Goal: Navigation & Orientation: Find specific page/section

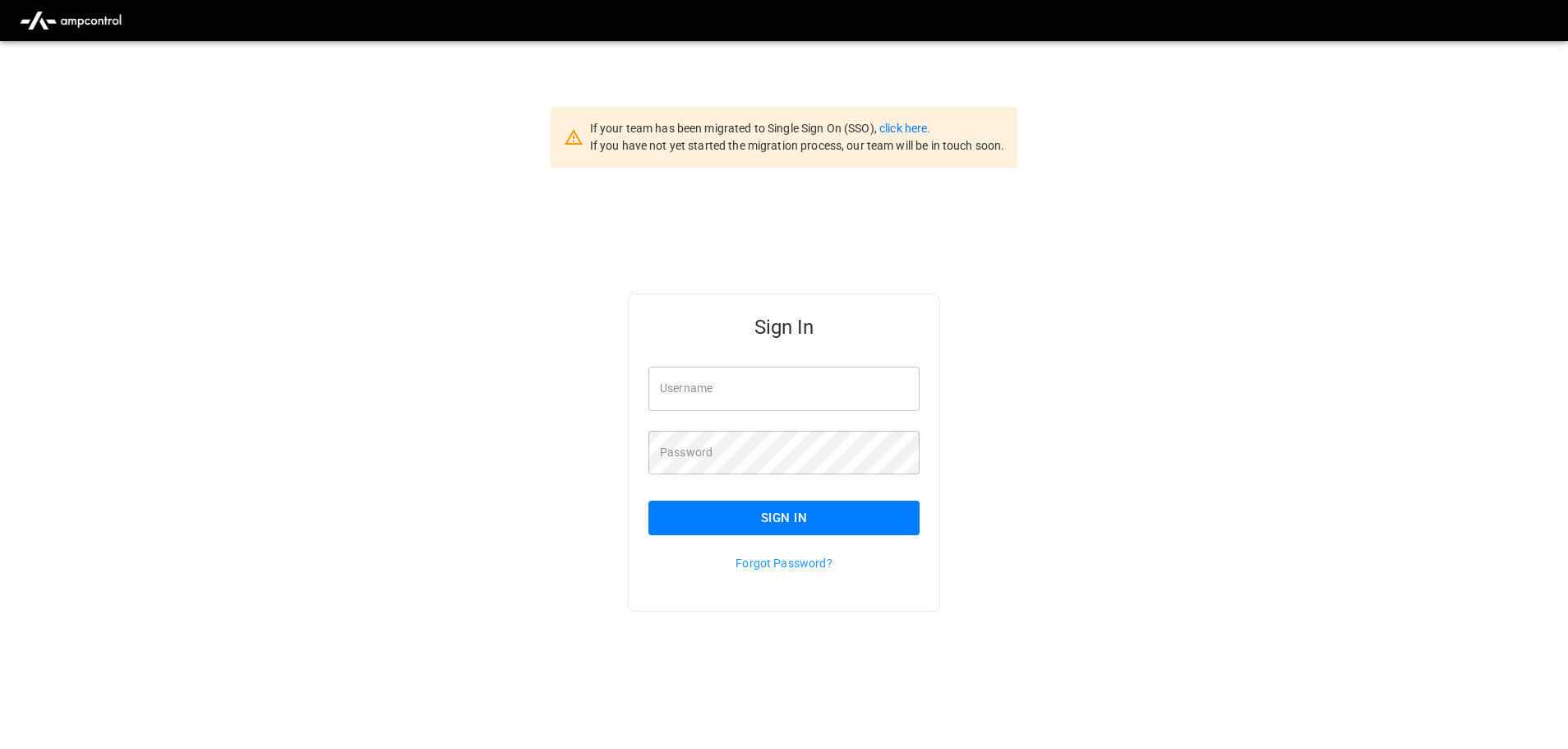
type input "**********"
click at [779, 390] on input "**********" at bounding box center [784, 389] width 272 height 43
click at [776, 518] on button "Sign In" at bounding box center [784, 518] width 272 height 34
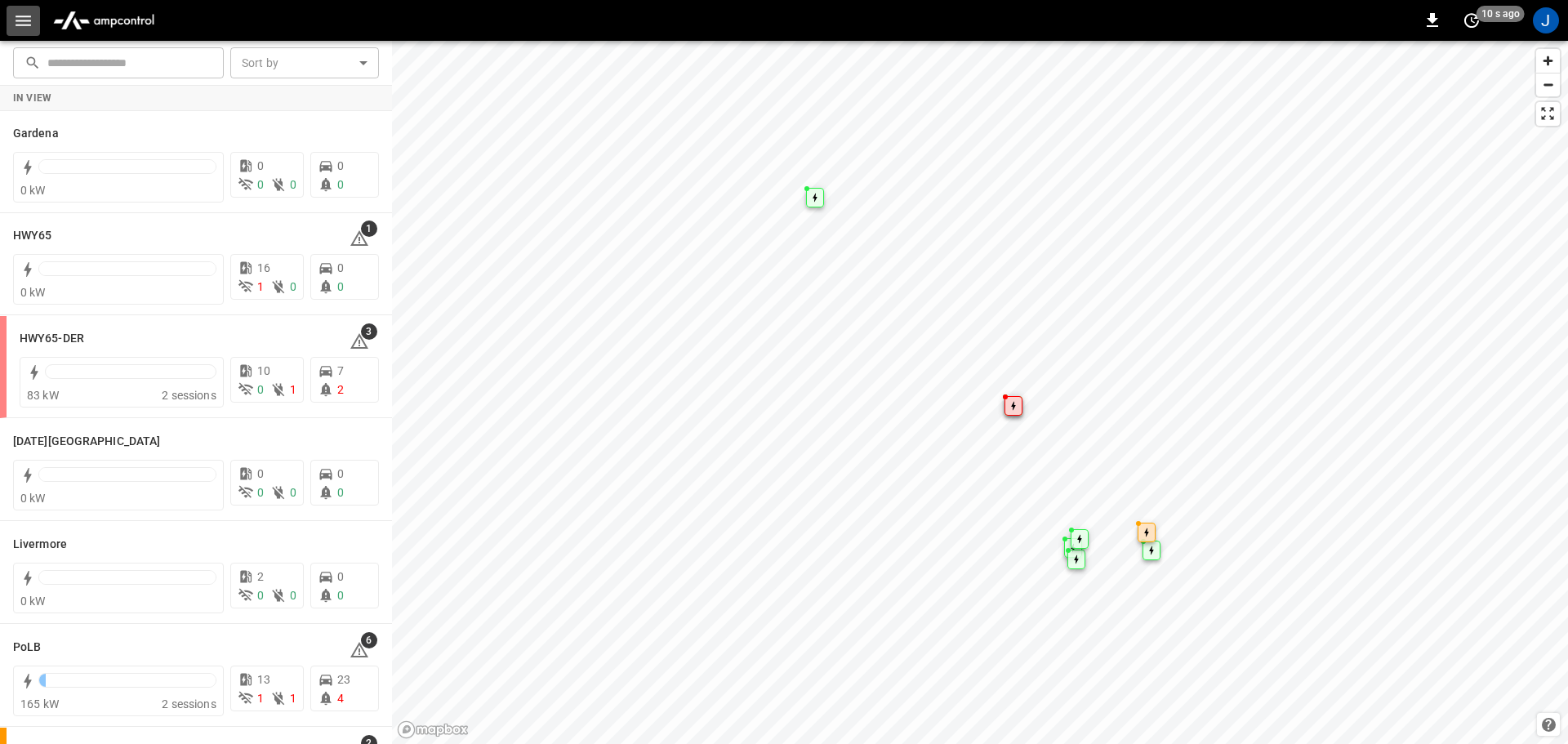
click at [31, 24] on icon "button" at bounding box center [22, 21] width 15 height 11
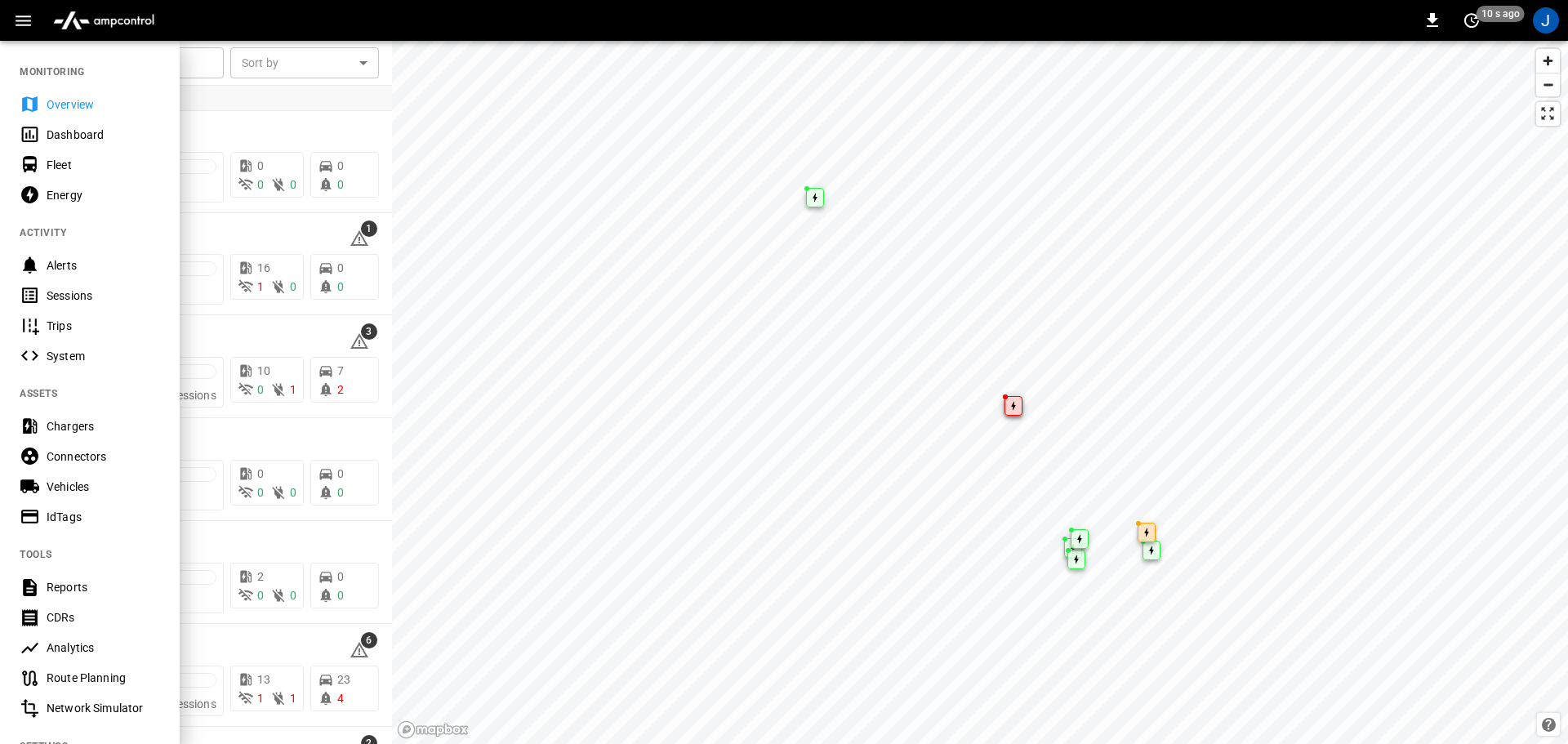
click at [63, 139] on div "Dashboard" at bounding box center [103, 135] width 113 height 16
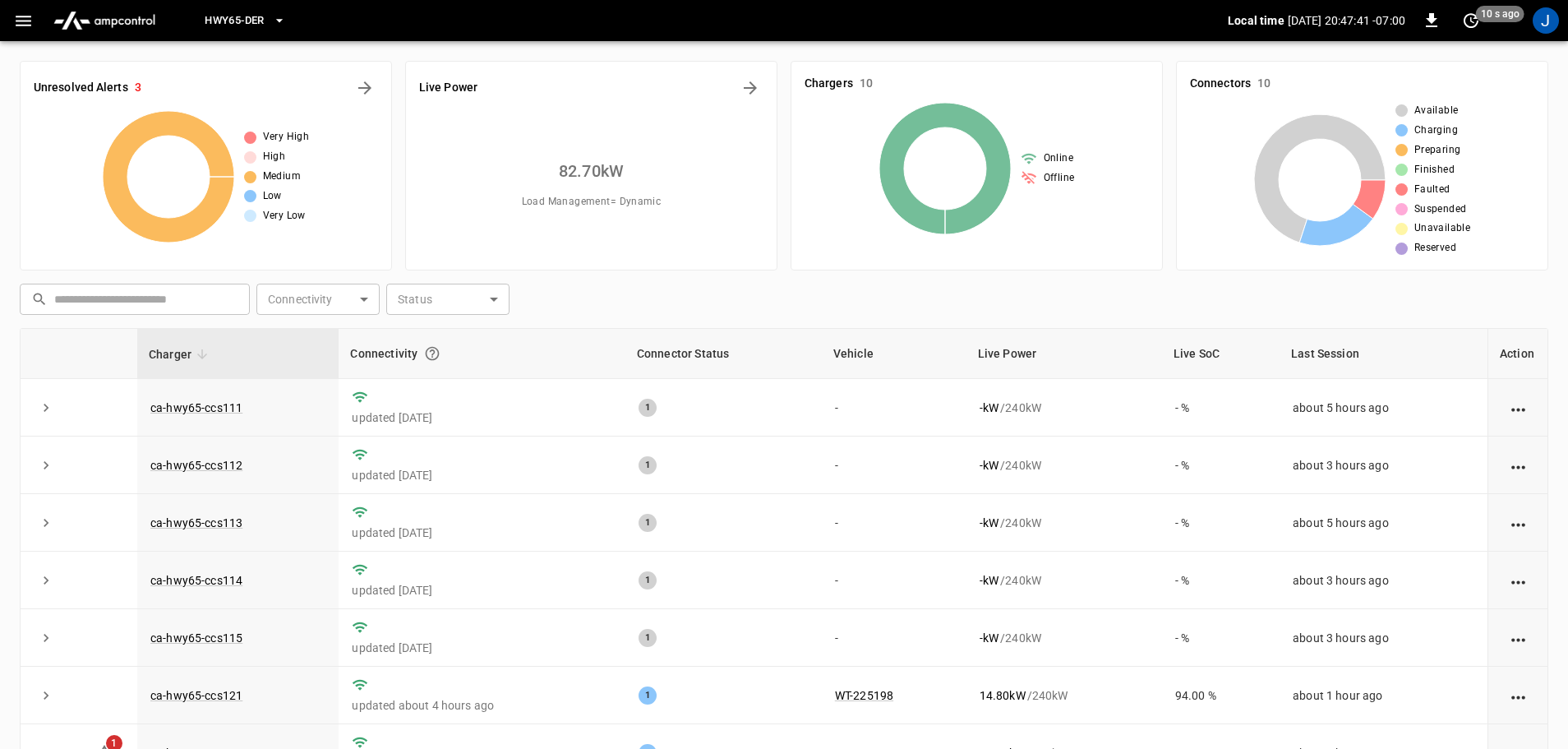
click at [276, 20] on icon "button" at bounding box center [280, 21] width 16 height 16
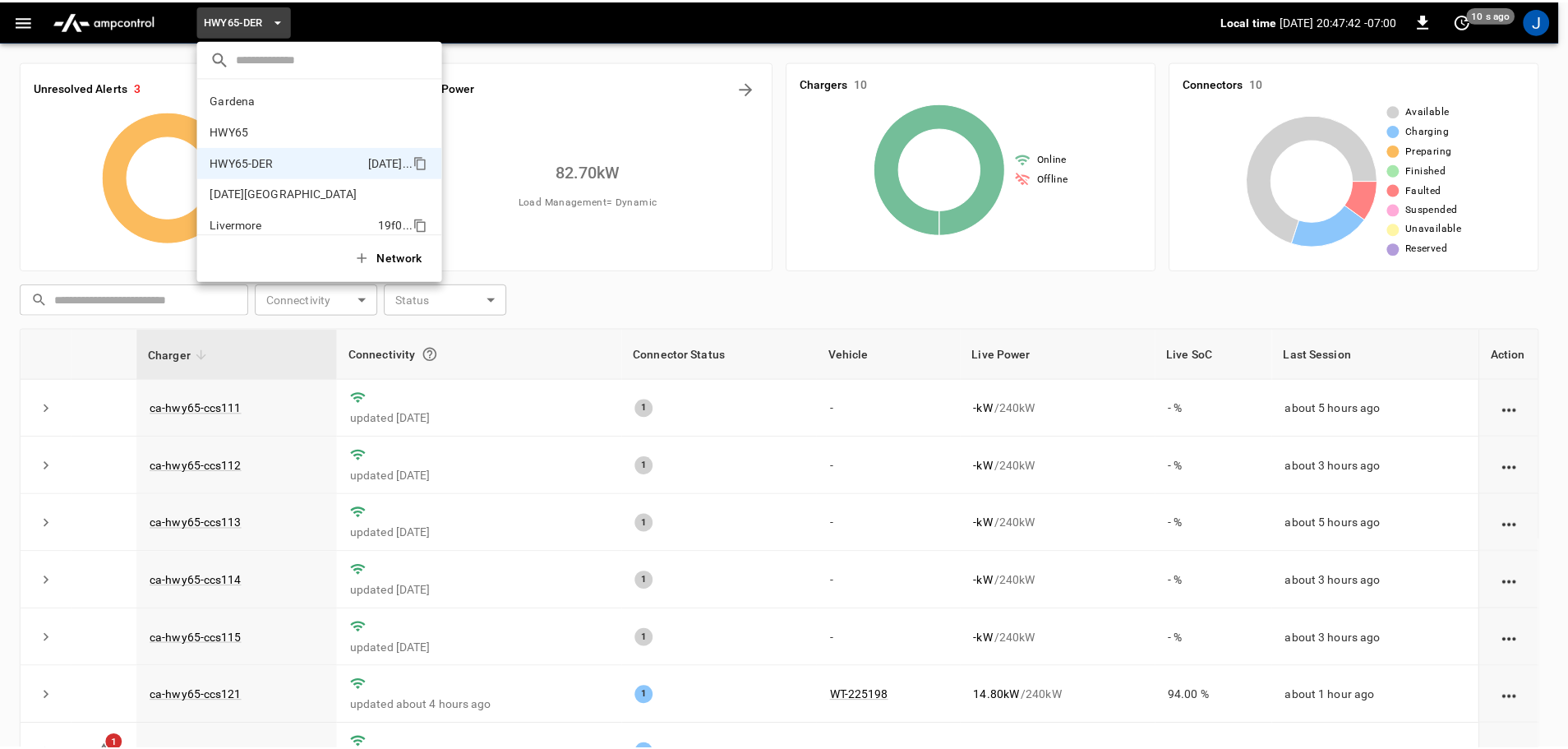
scroll to position [58, 0]
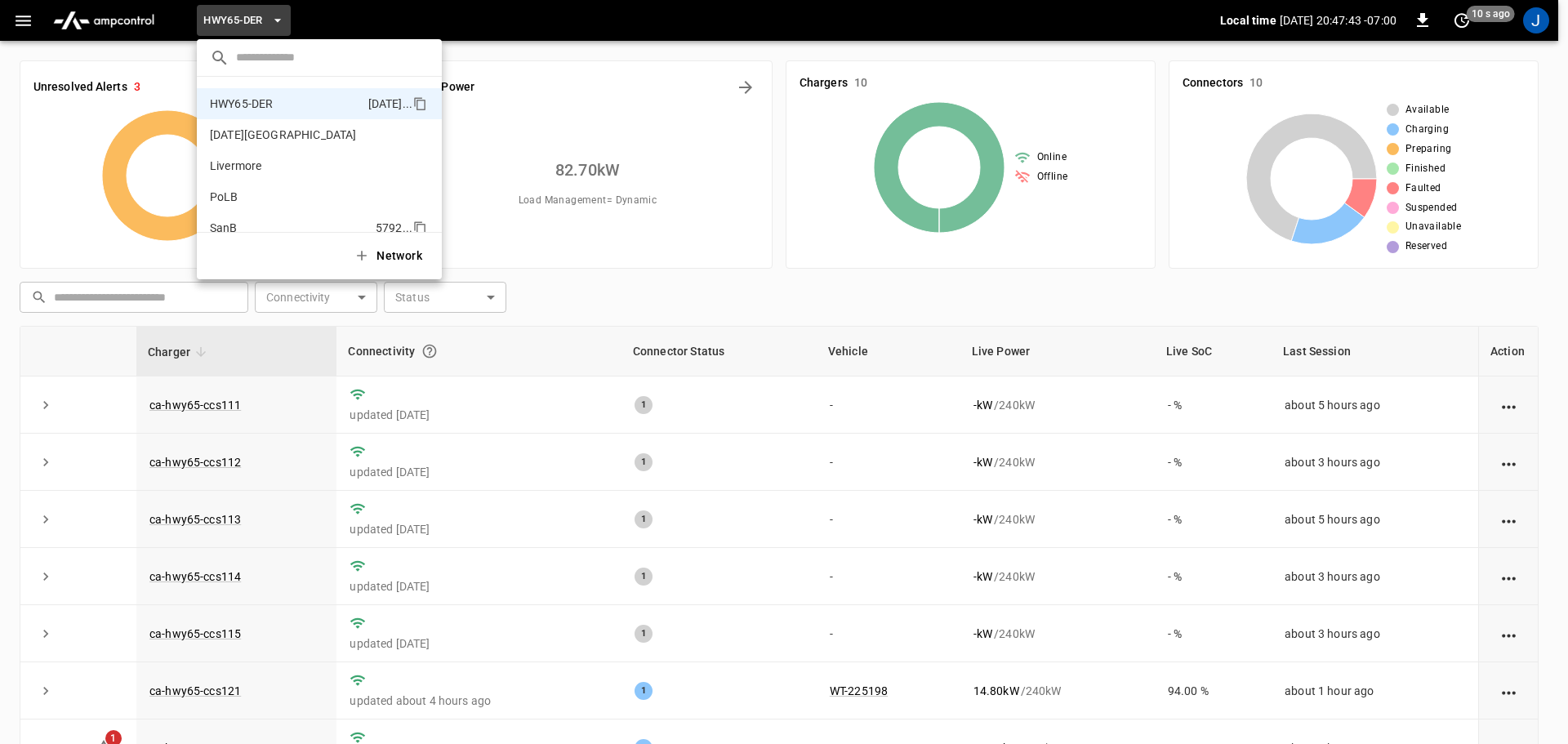
click at [221, 225] on p "SanB" at bounding box center [289, 228] width 159 height 16
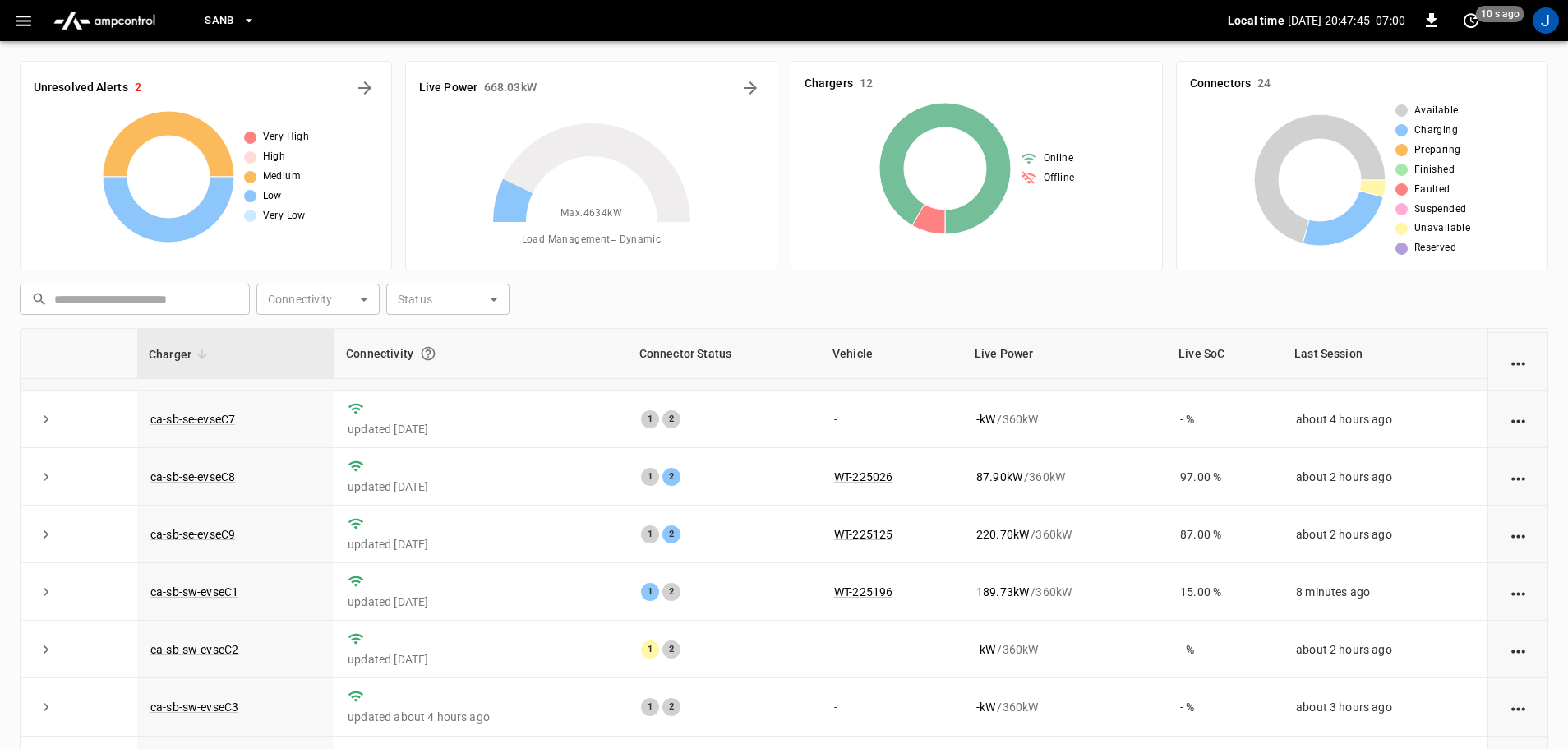
scroll to position [165, 0]
click at [216, 537] on link "ca-sb-se-evseC9" at bounding box center [192, 531] width 91 height 20
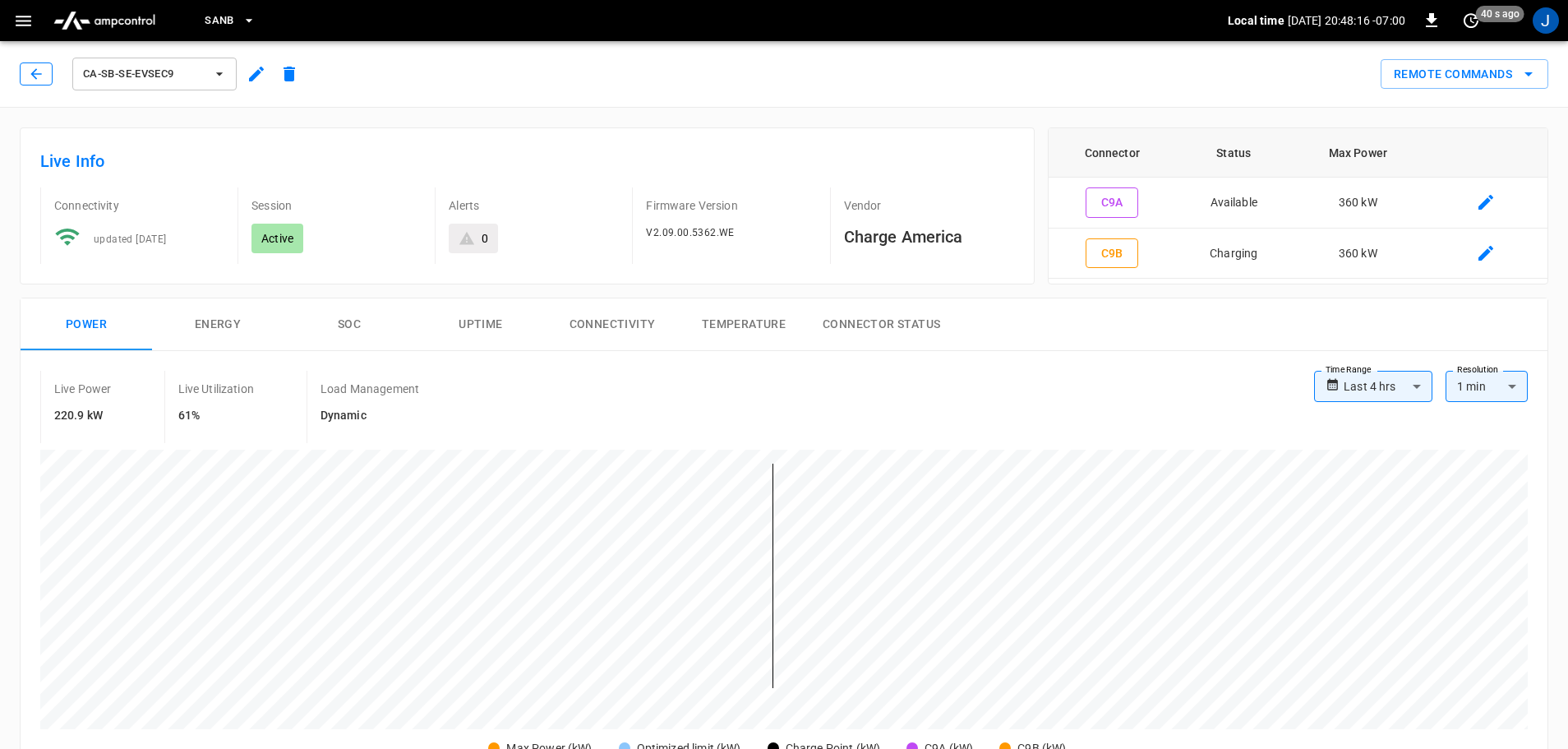
click at [26, 65] on button "button" at bounding box center [36, 73] width 33 height 23
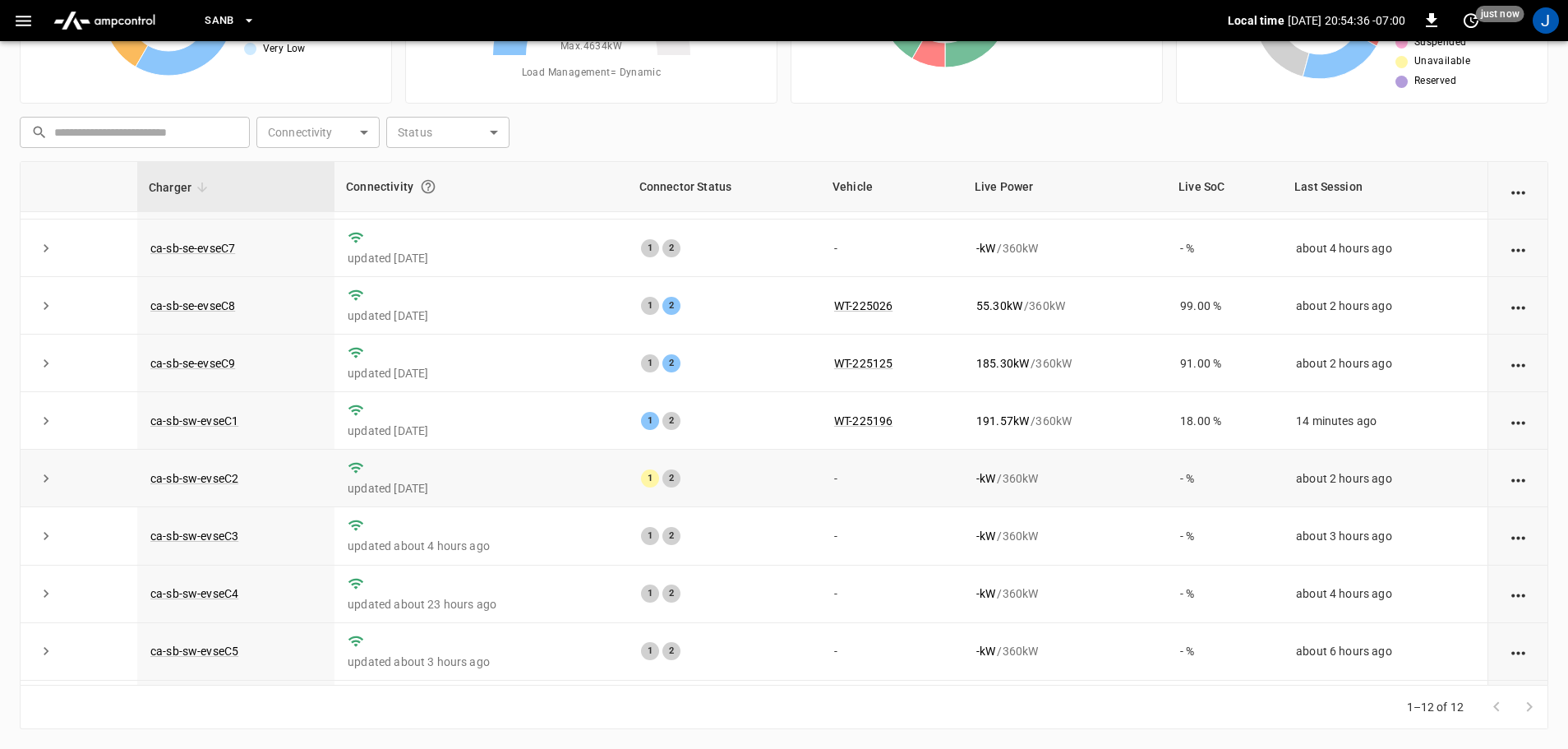
scroll to position [147, 0]
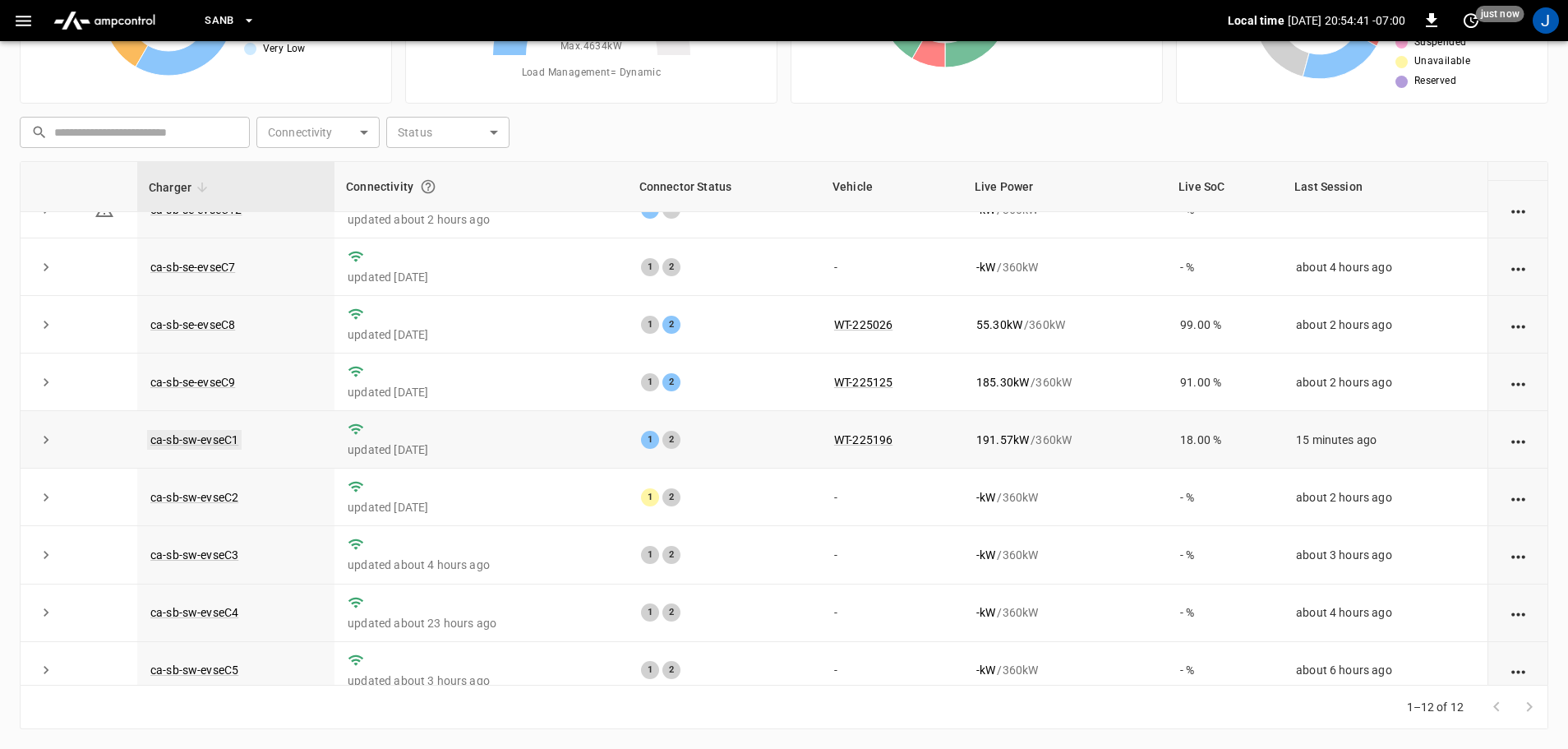
click at [196, 446] on link "ca-sb-sw-evseC1" at bounding box center [194, 440] width 94 height 20
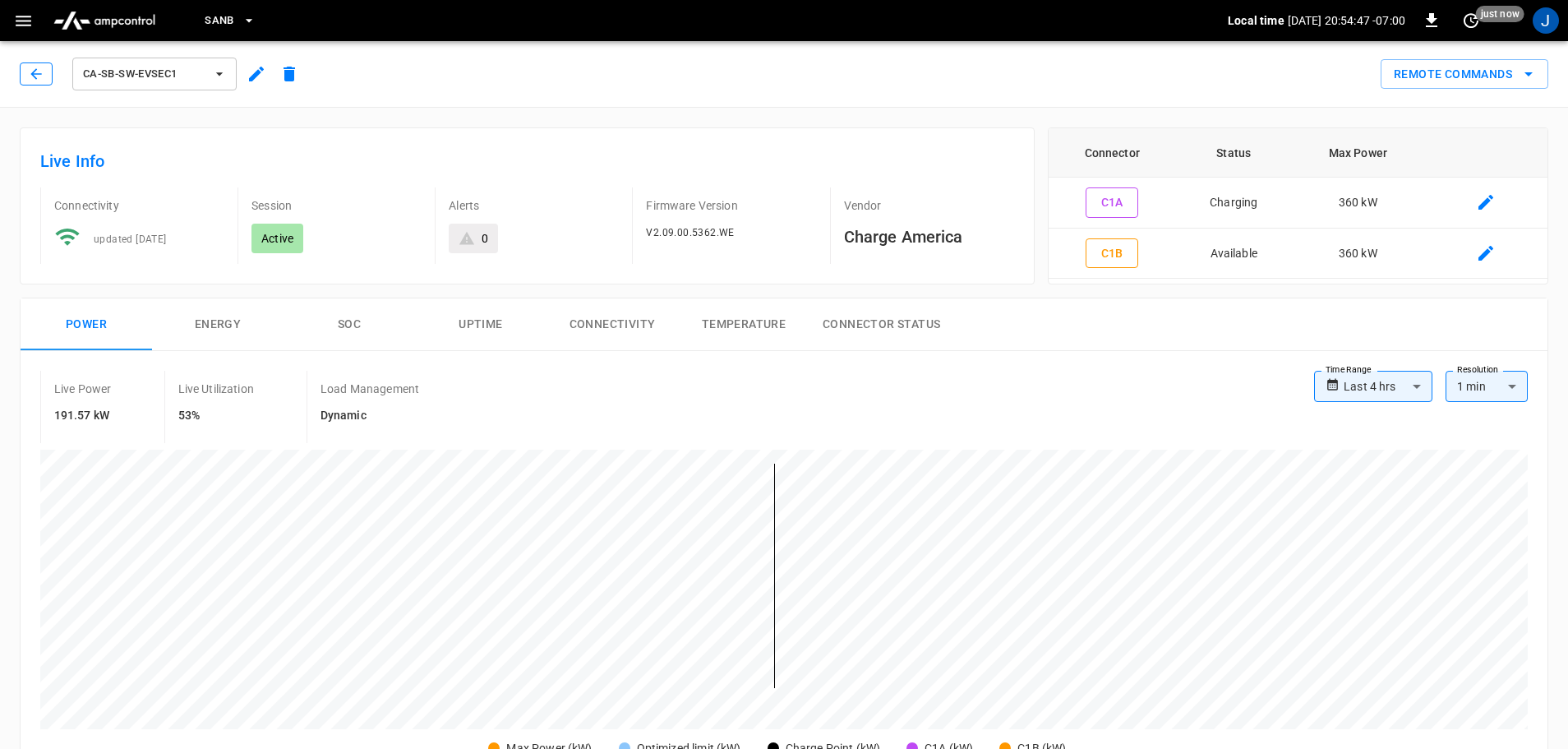
click at [40, 70] on icon "button" at bounding box center [36, 74] width 16 height 16
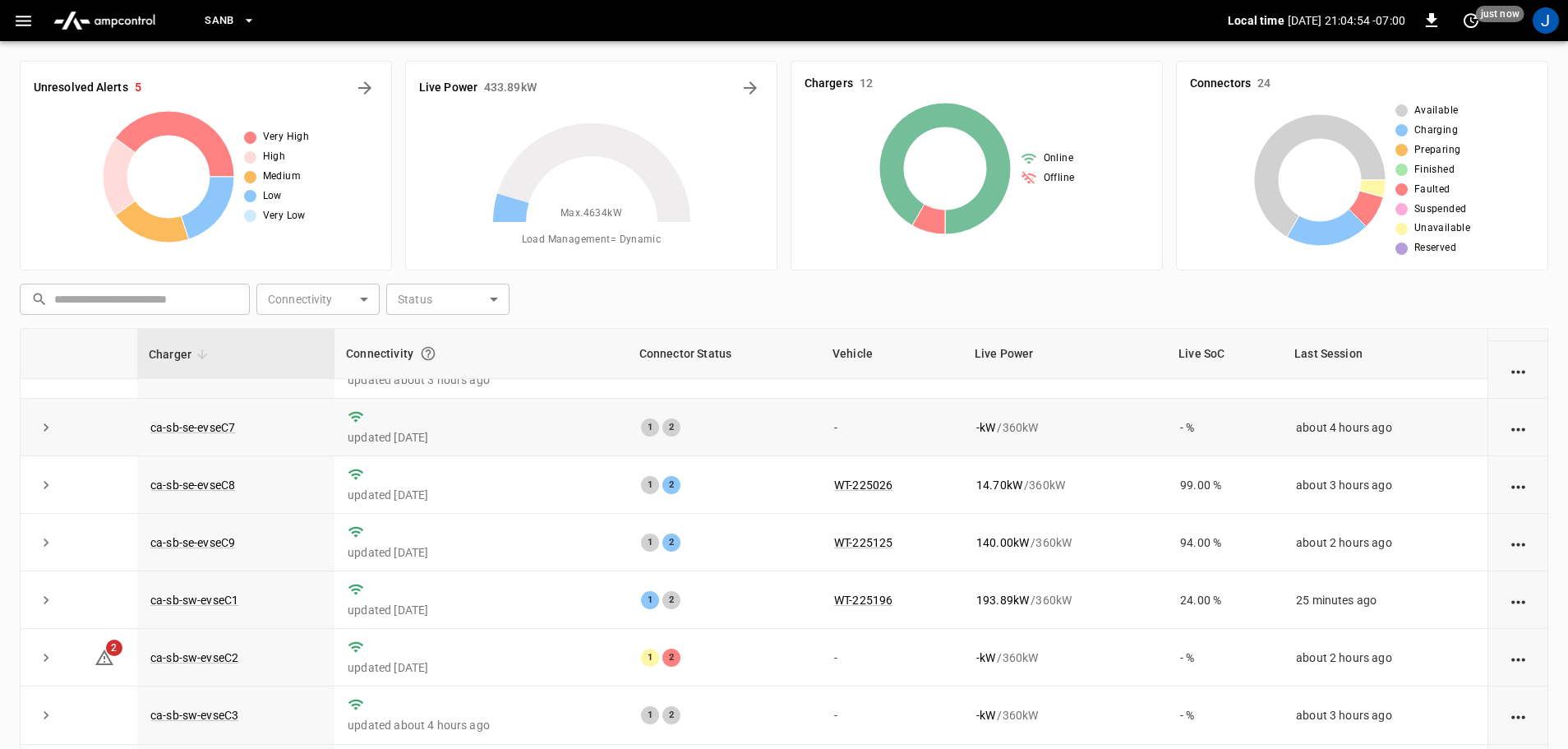
scroll to position [227, 0]
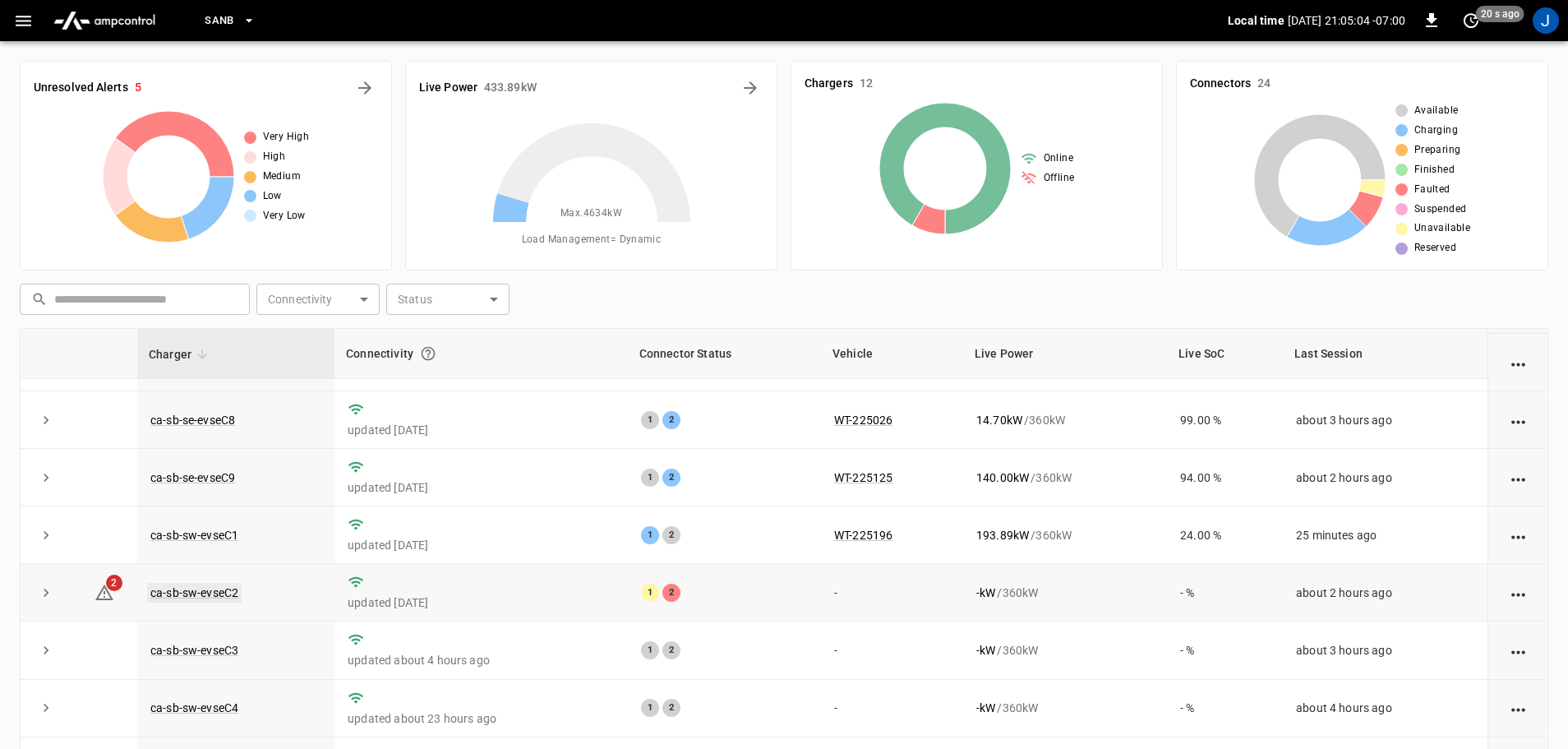
click at [193, 590] on link "ca-sb-sw-evseC2" at bounding box center [194, 593] width 94 height 20
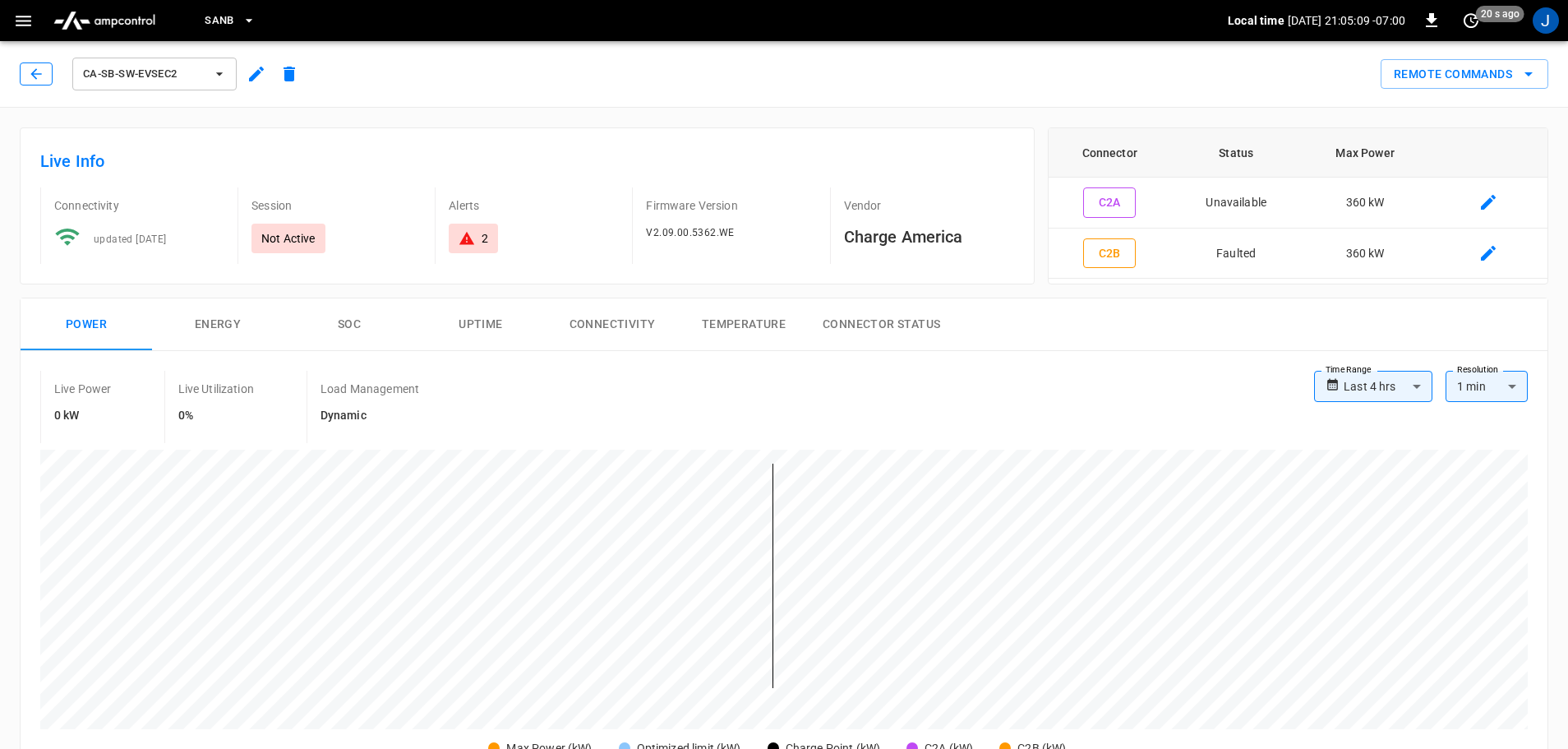
click at [26, 72] on button "button" at bounding box center [36, 73] width 33 height 23
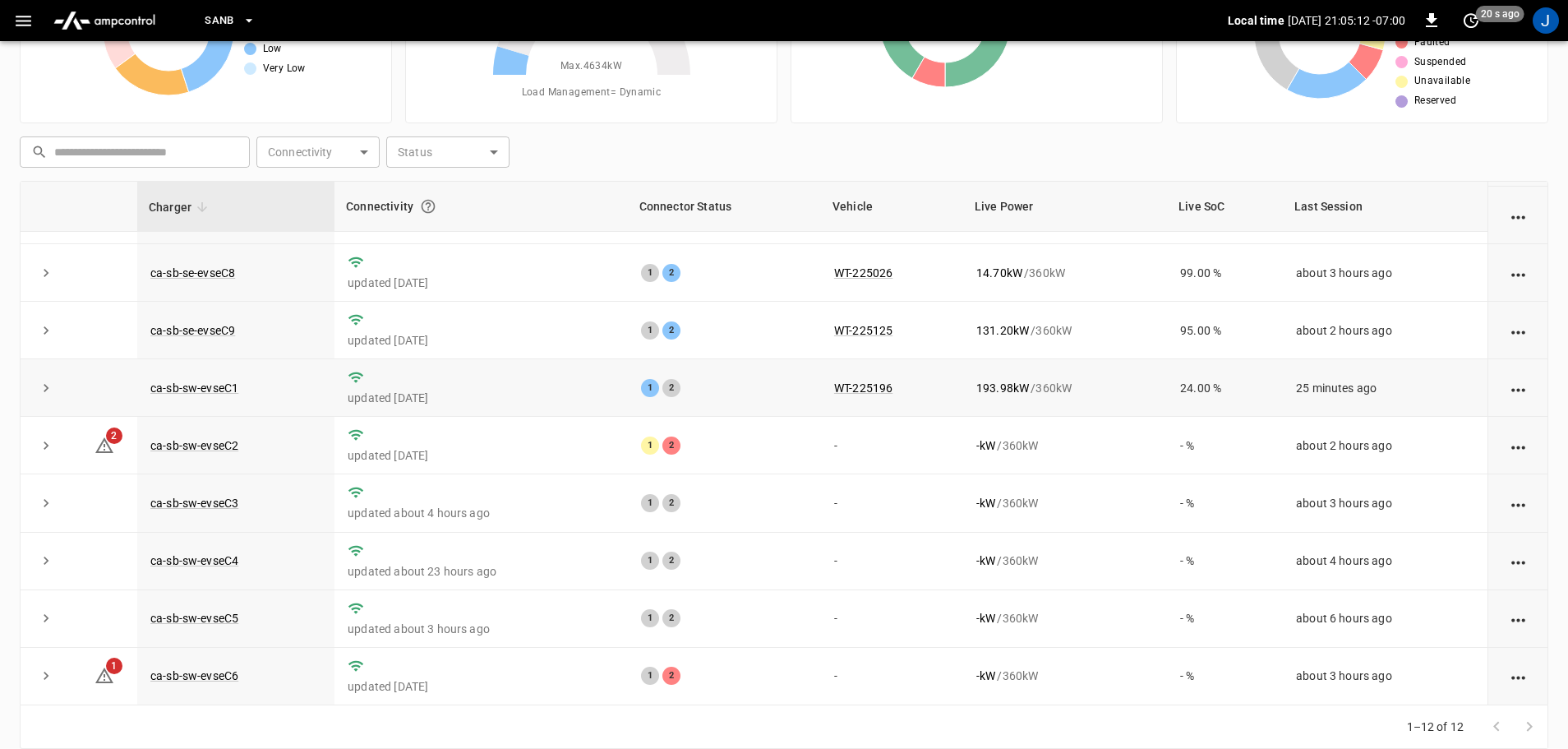
scroll to position [165, 0]
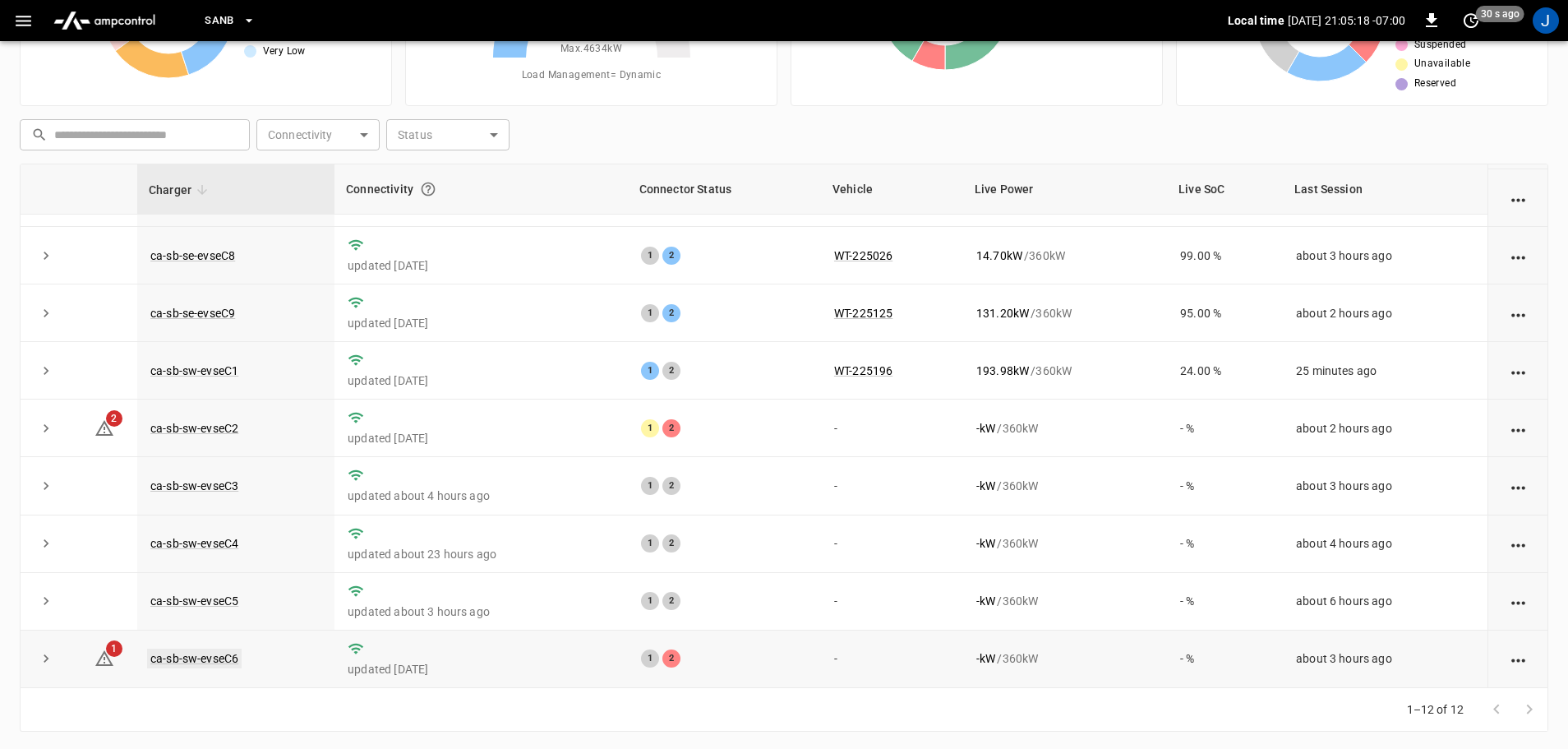
click at [215, 662] on link "ca-sb-sw-evseC6" at bounding box center [194, 658] width 94 height 20
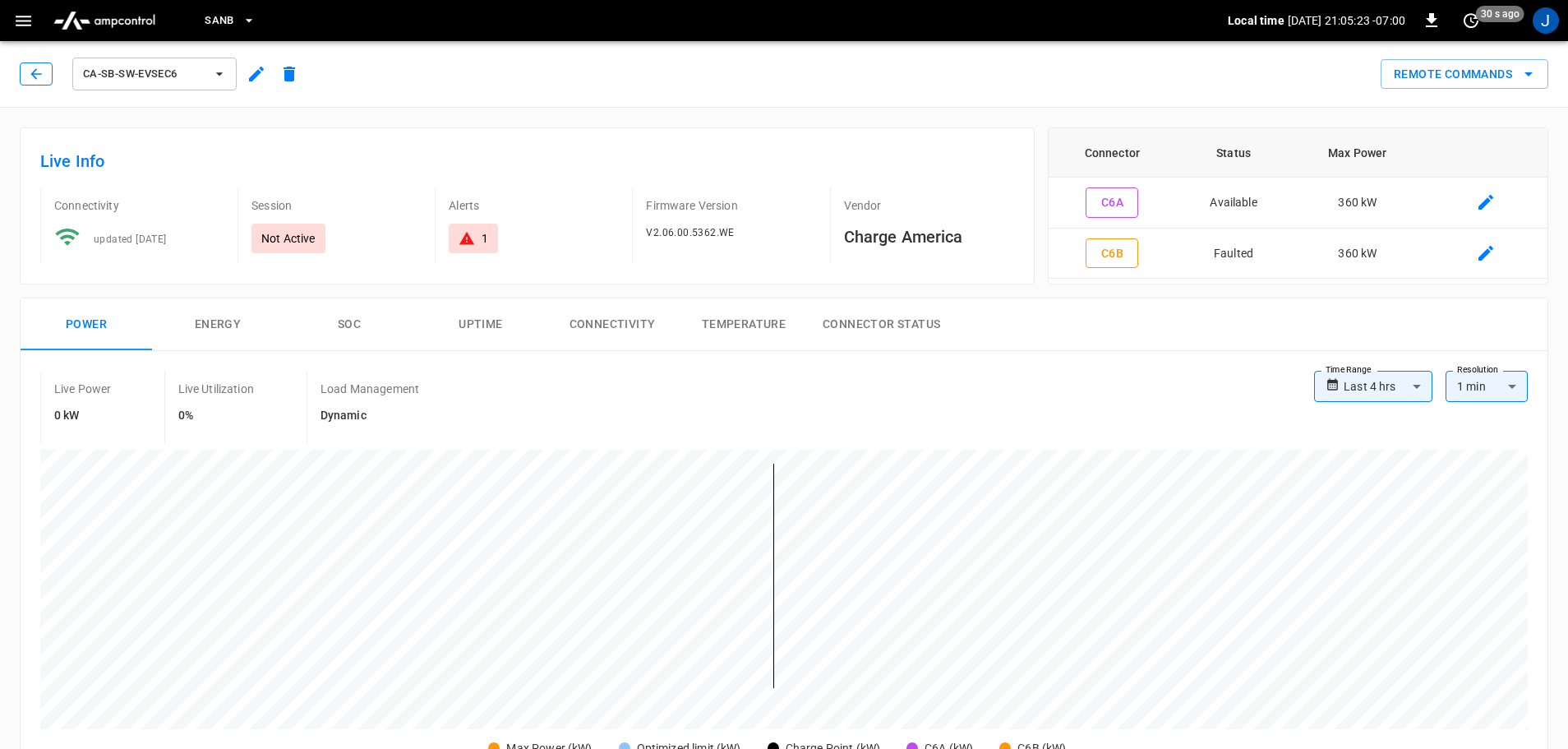
click at [31, 76] on icon "button" at bounding box center [36, 74] width 16 height 16
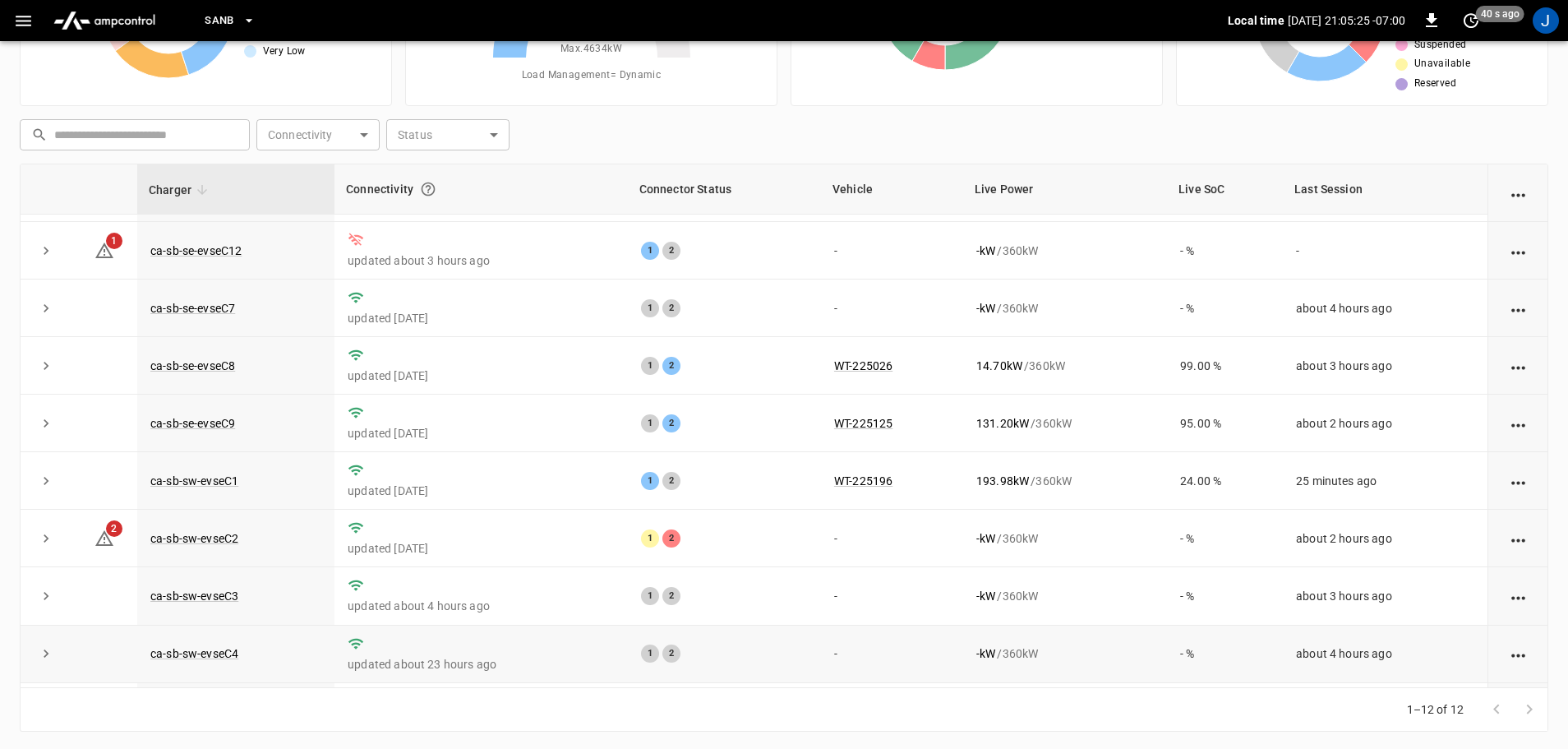
scroll to position [227, 0]
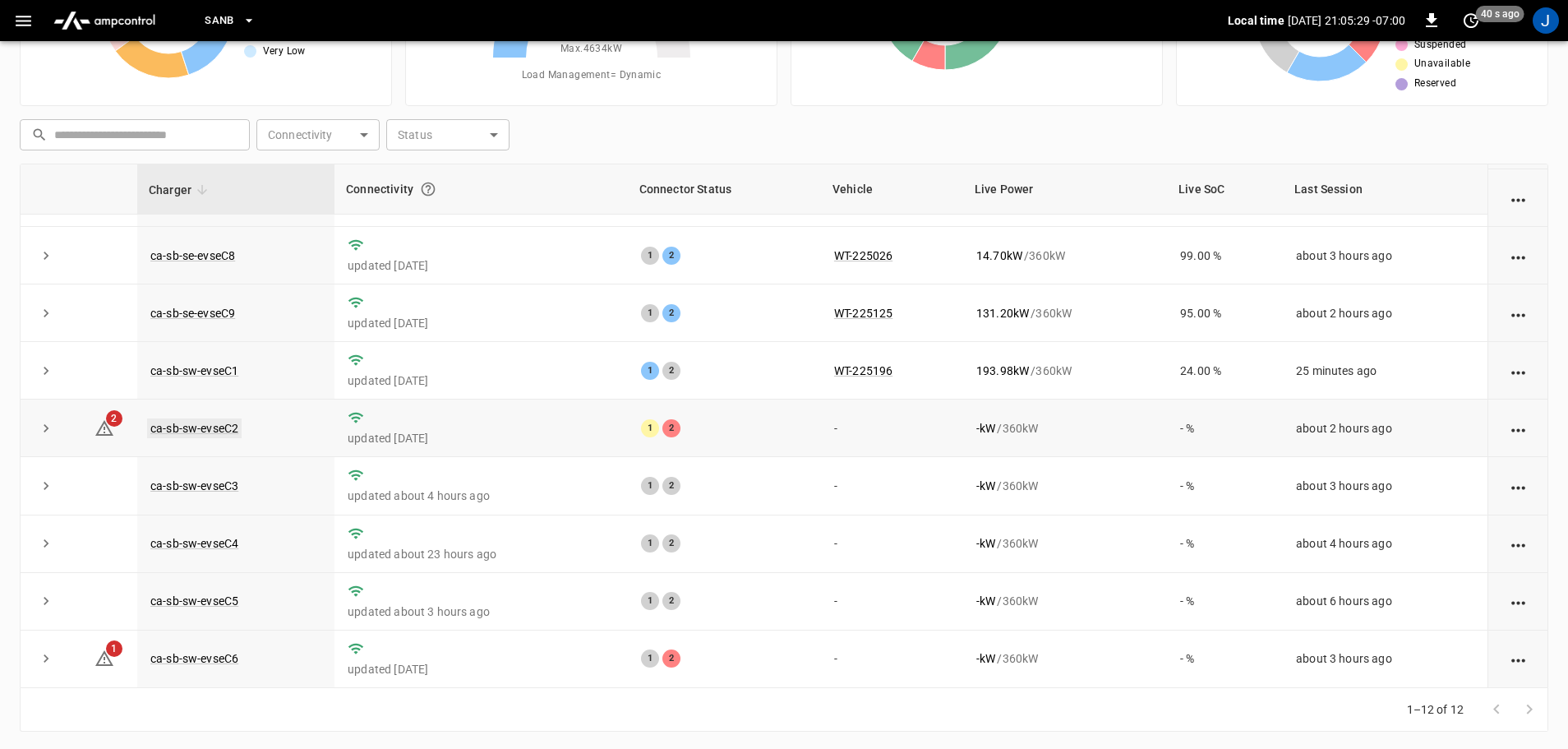
click at [220, 427] on link "ca-sb-sw-evseC2" at bounding box center [194, 428] width 94 height 20
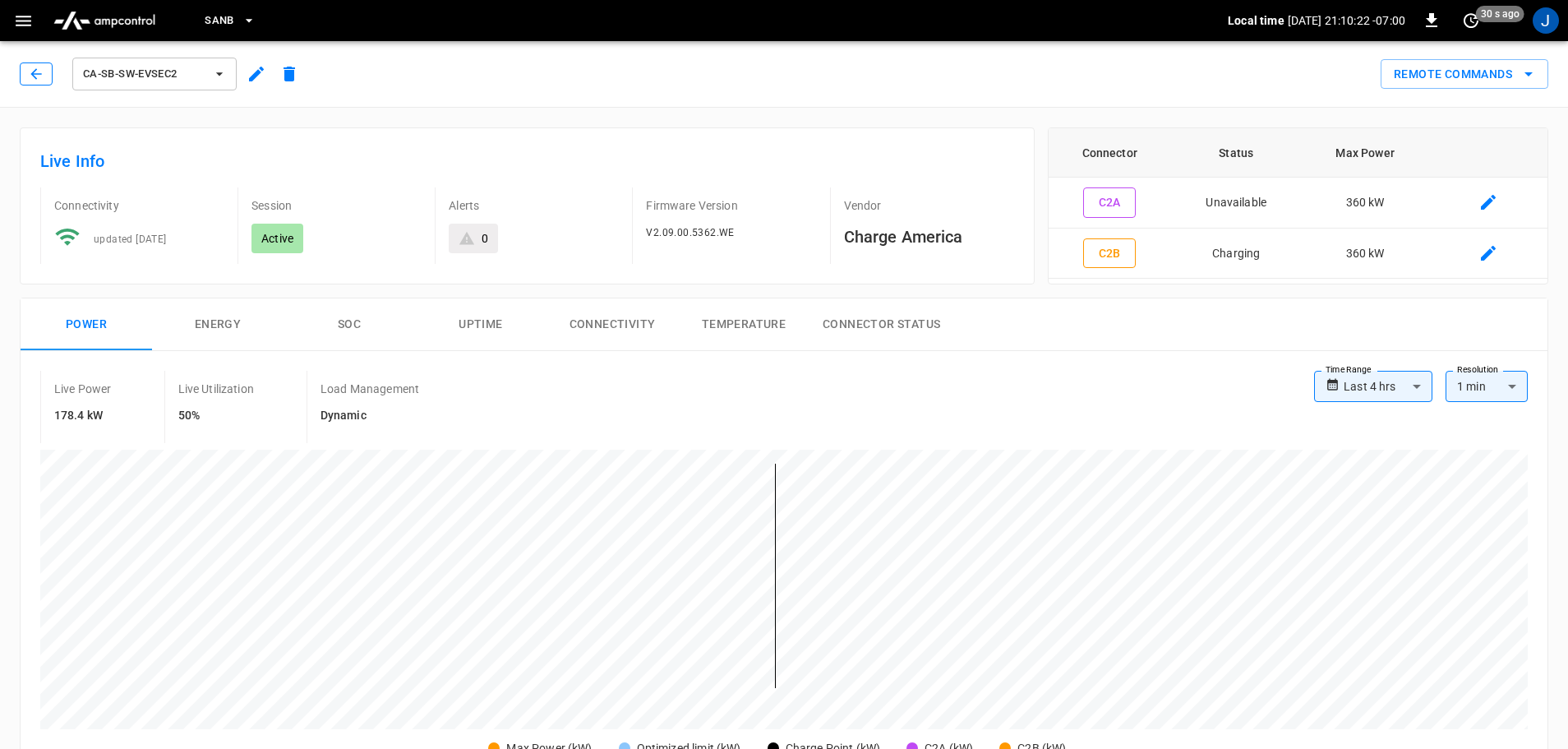
click at [32, 74] on icon "button" at bounding box center [36, 73] width 11 height 11
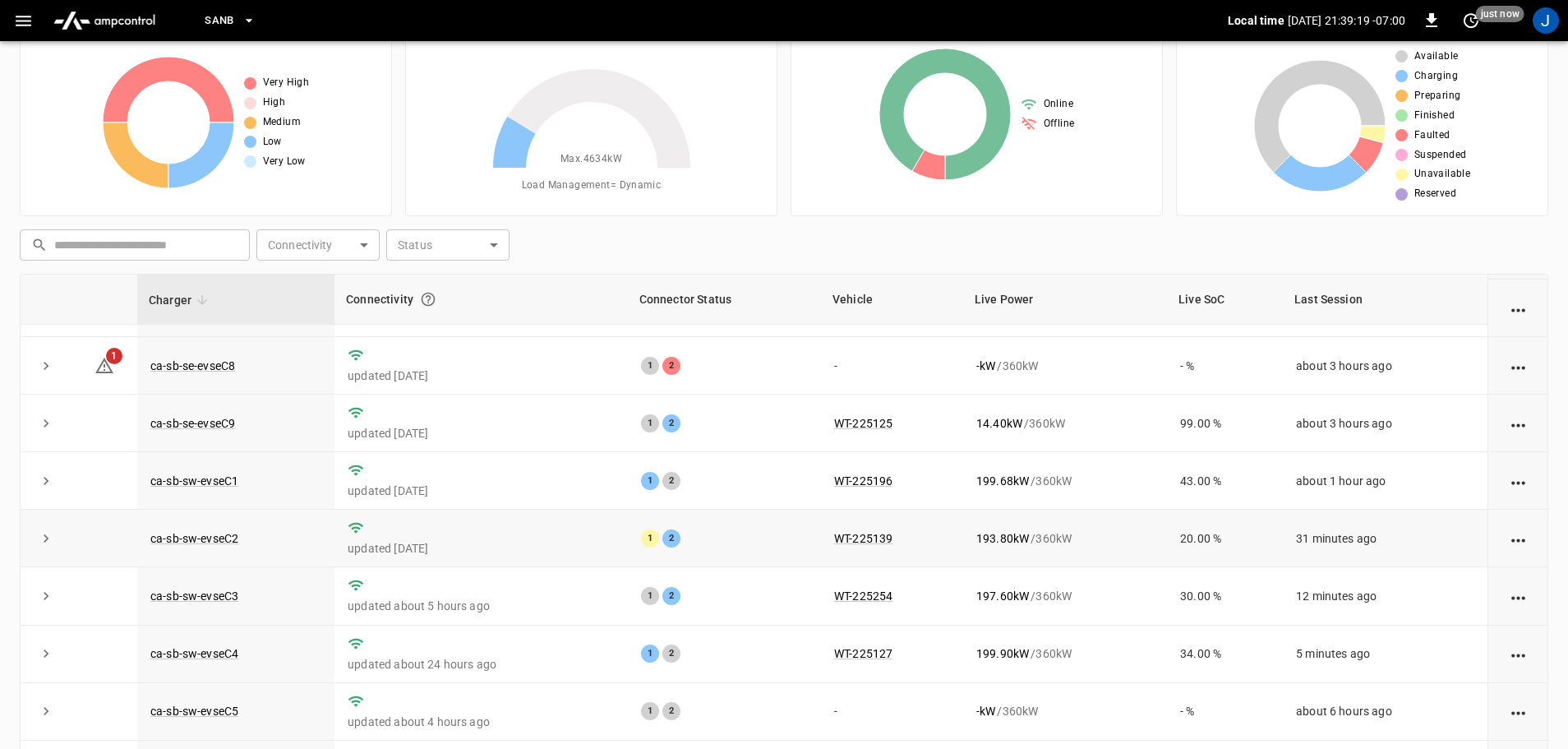
scroll to position [82, 0]
